Goal: Find specific page/section: Find specific page/section

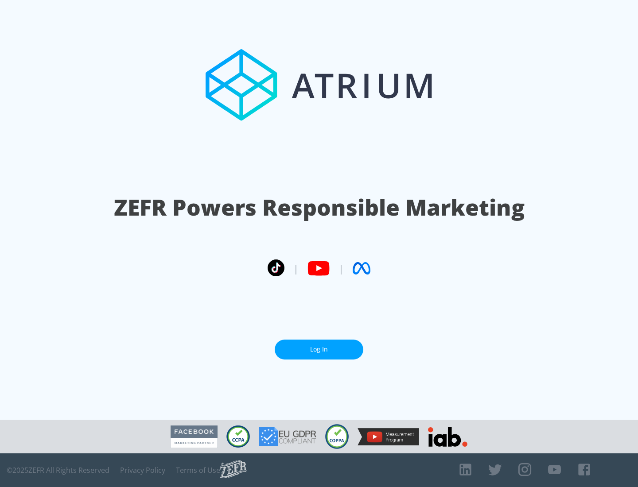
click at [319, 349] on link "Log In" at bounding box center [319, 350] width 89 height 20
